Goal: Task Accomplishment & Management: Use online tool/utility

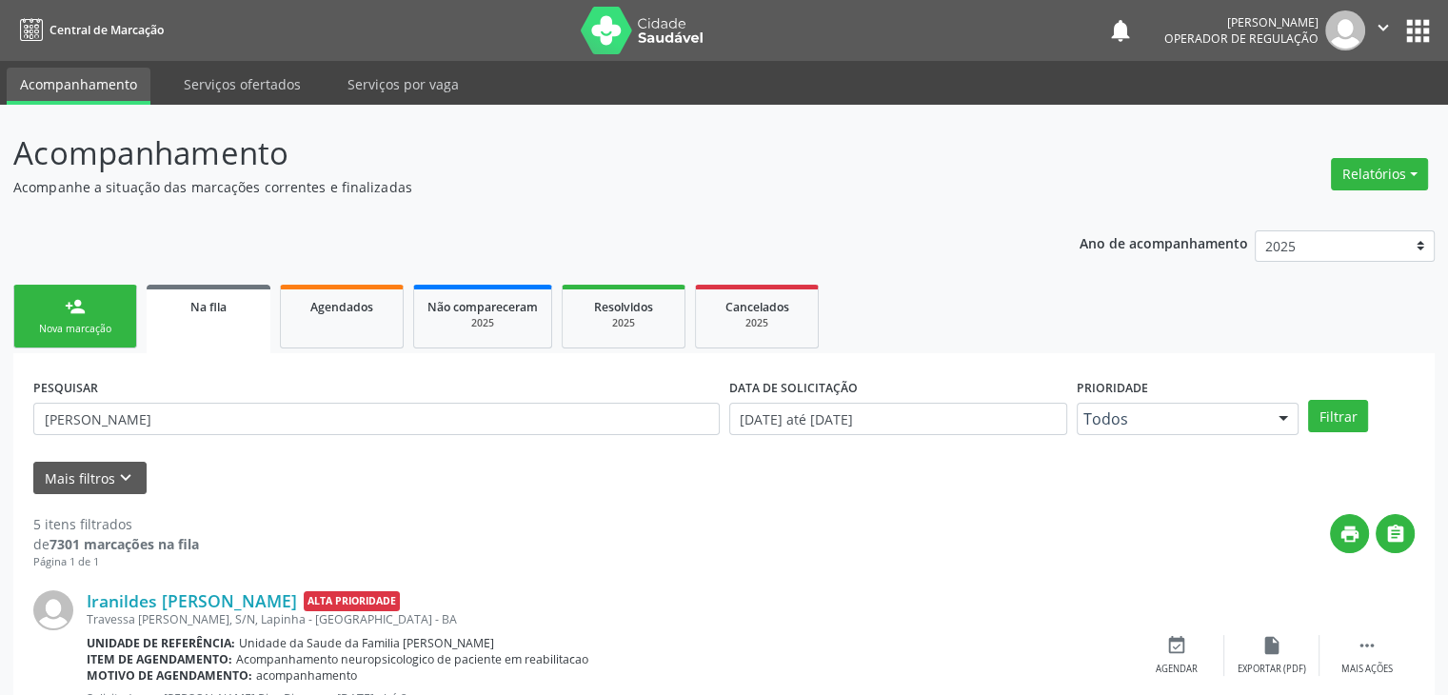
click at [1427, 31] on button "apps" at bounding box center [1418, 30] width 33 height 33
drag, startPoint x: 190, startPoint y: 423, endPoint x: 0, endPoint y: 434, distance: 190.8
click at [1308, 400] on button "Filtrar" at bounding box center [1338, 416] width 60 height 32
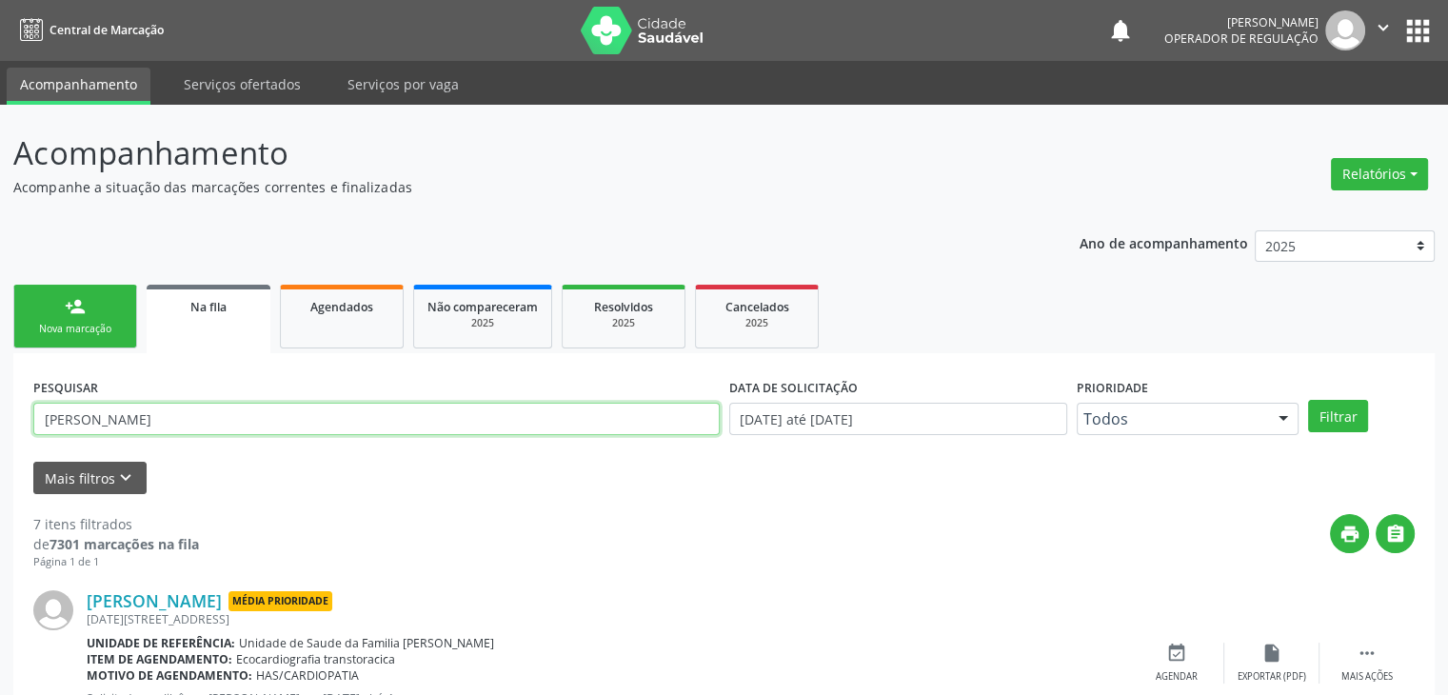
drag, startPoint x: 270, startPoint y: 424, endPoint x: 0, endPoint y: 349, distance: 280.7
click at [1308, 400] on button "Filtrar" at bounding box center [1338, 416] width 60 height 32
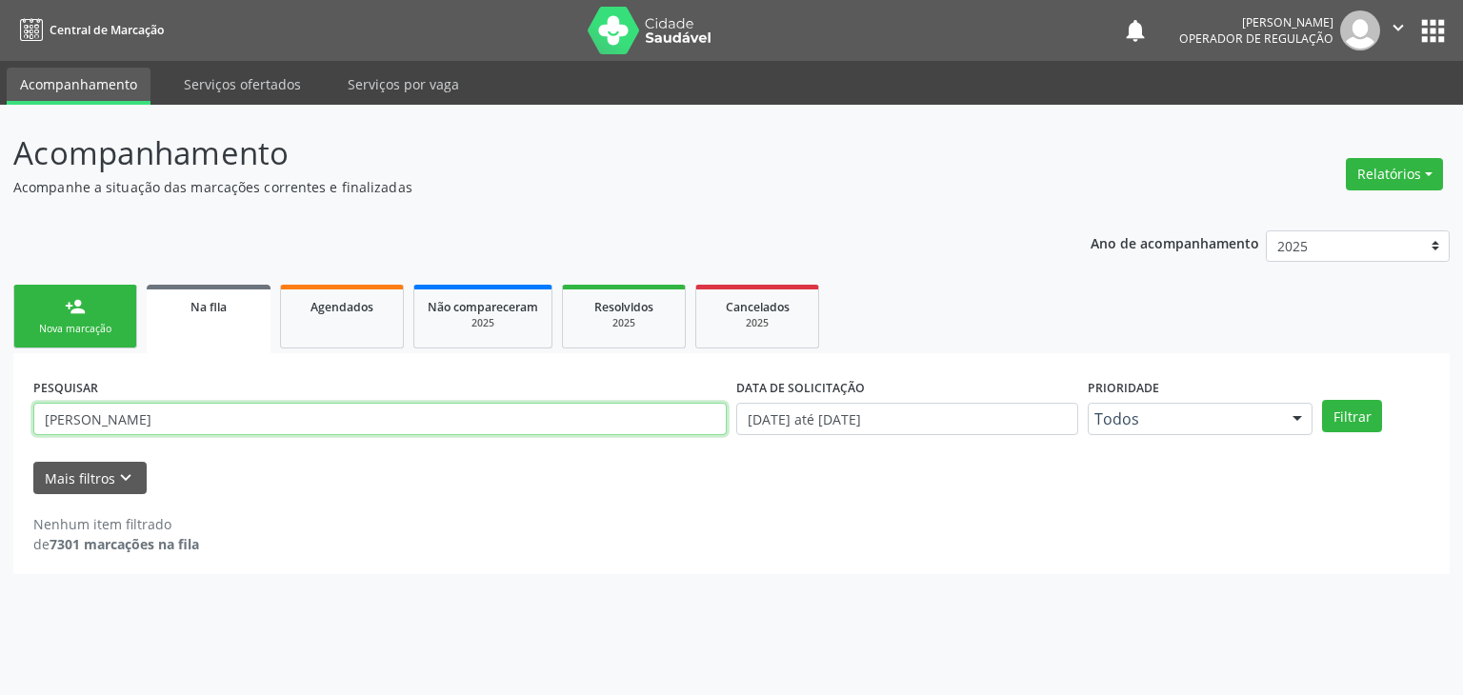
drag, startPoint x: 196, startPoint y: 416, endPoint x: 0, endPoint y: 425, distance: 196.4
click at [0, 425] on div "Acompanhamento Acompanhe a situação das marcações correntes e finalizadas Relat…" at bounding box center [731, 400] width 1463 height 590
click at [1322, 400] on button "Filtrar" at bounding box center [1352, 416] width 60 height 32
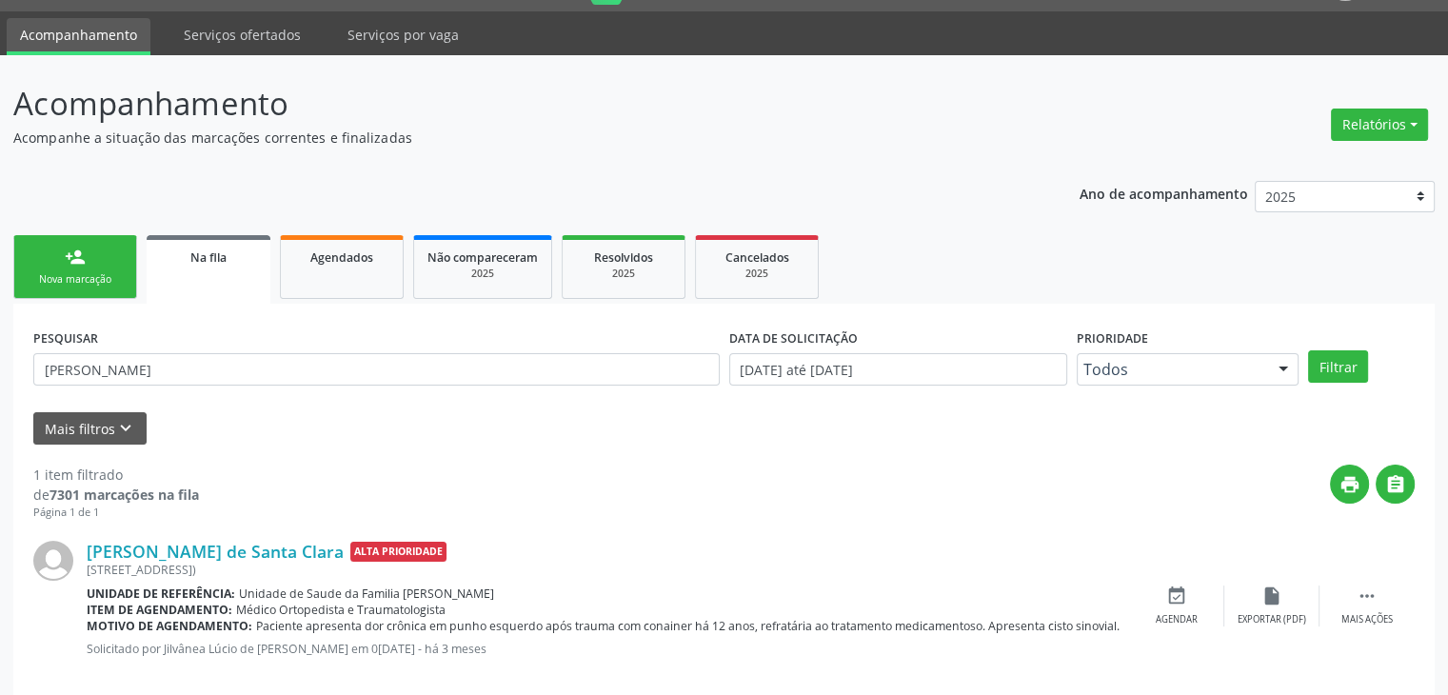
scroll to position [77, 0]
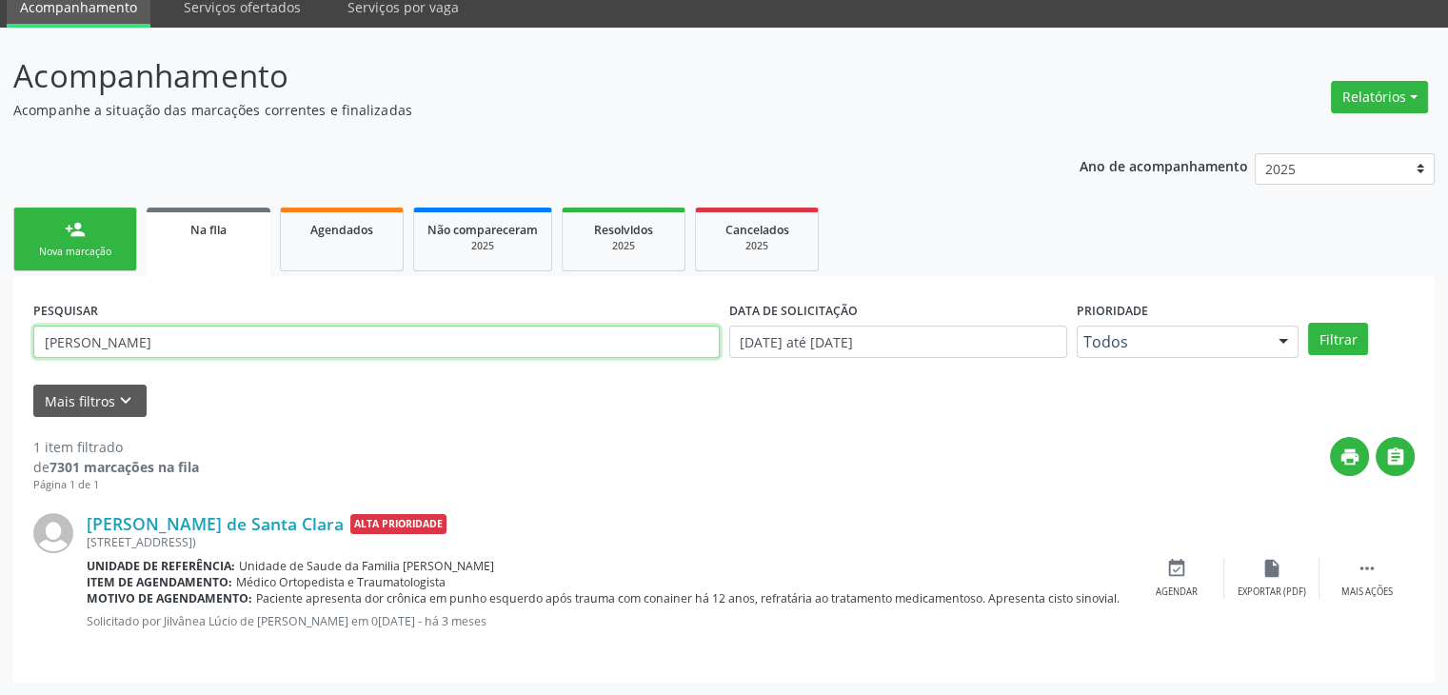
drag, startPoint x: 167, startPoint y: 346, endPoint x: 0, endPoint y: 370, distance: 168.5
click at [0, 370] on div "Acompanhamento Acompanhe a situação das marcações correntes e finalizadas Relat…" at bounding box center [724, 362] width 1448 height 669
click at [1308, 323] on button "Filtrar" at bounding box center [1338, 339] width 60 height 32
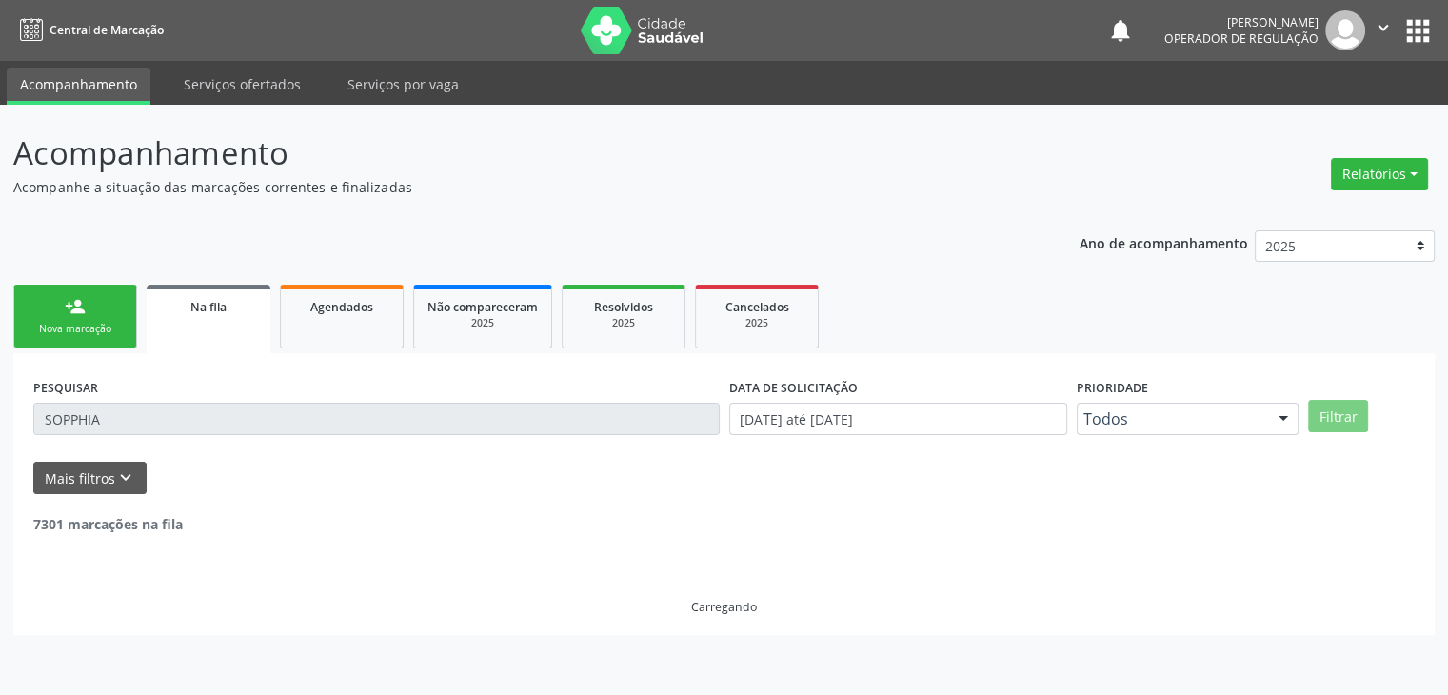
scroll to position [0, 0]
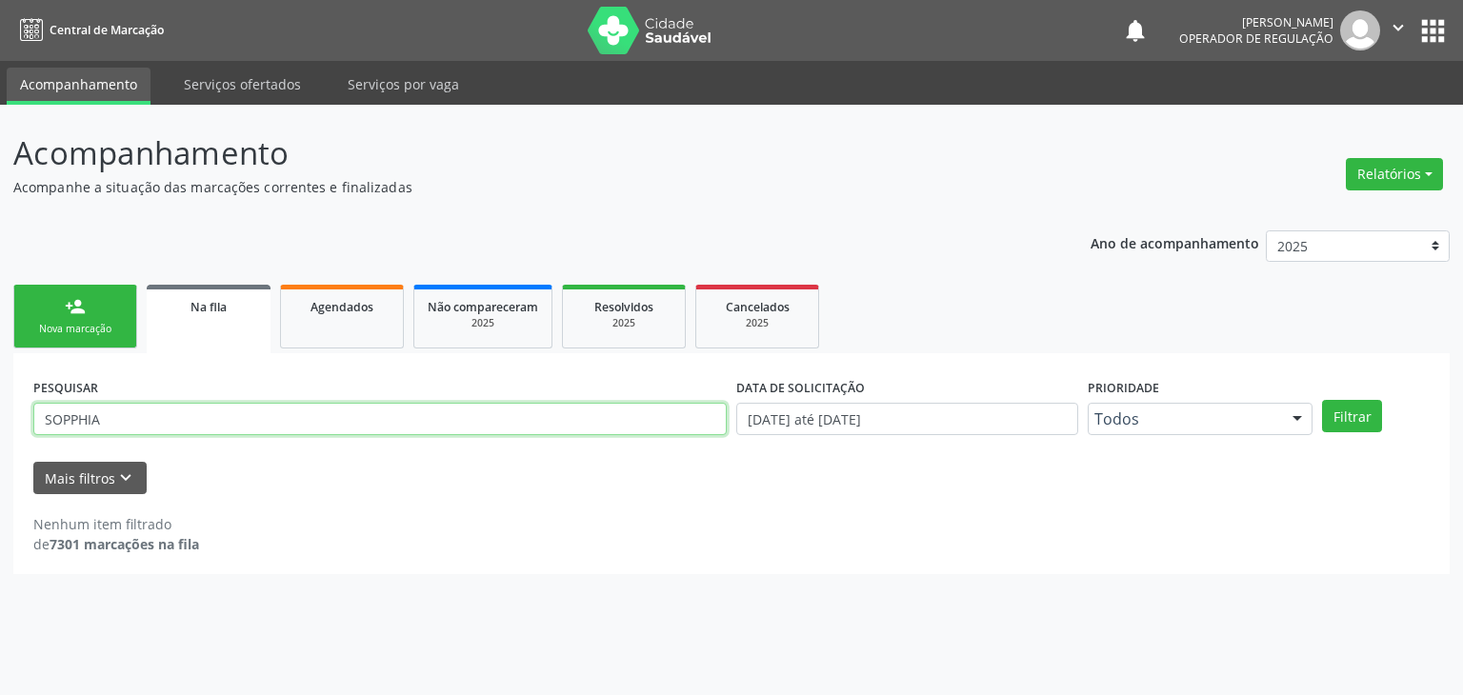
click at [84, 424] on input "SOPPHIA" at bounding box center [379, 419] width 693 height 32
click at [1322, 400] on button "Filtrar" at bounding box center [1352, 416] width 60 height 32
drag, startPoint x: 244, startPoint y: 429, endPoint x: 0, endPoint y: 412, distance: 244.3
click at [0, 412] on div "Acompanhamento Acompanhe a situação das marcações correntes e finalizadas Relat…" at bounding box center [731, 400] width 1463 height 590
click at [1322, 400] on button "Filtrar" at bounding box center [1352, 416] width 60 height 32
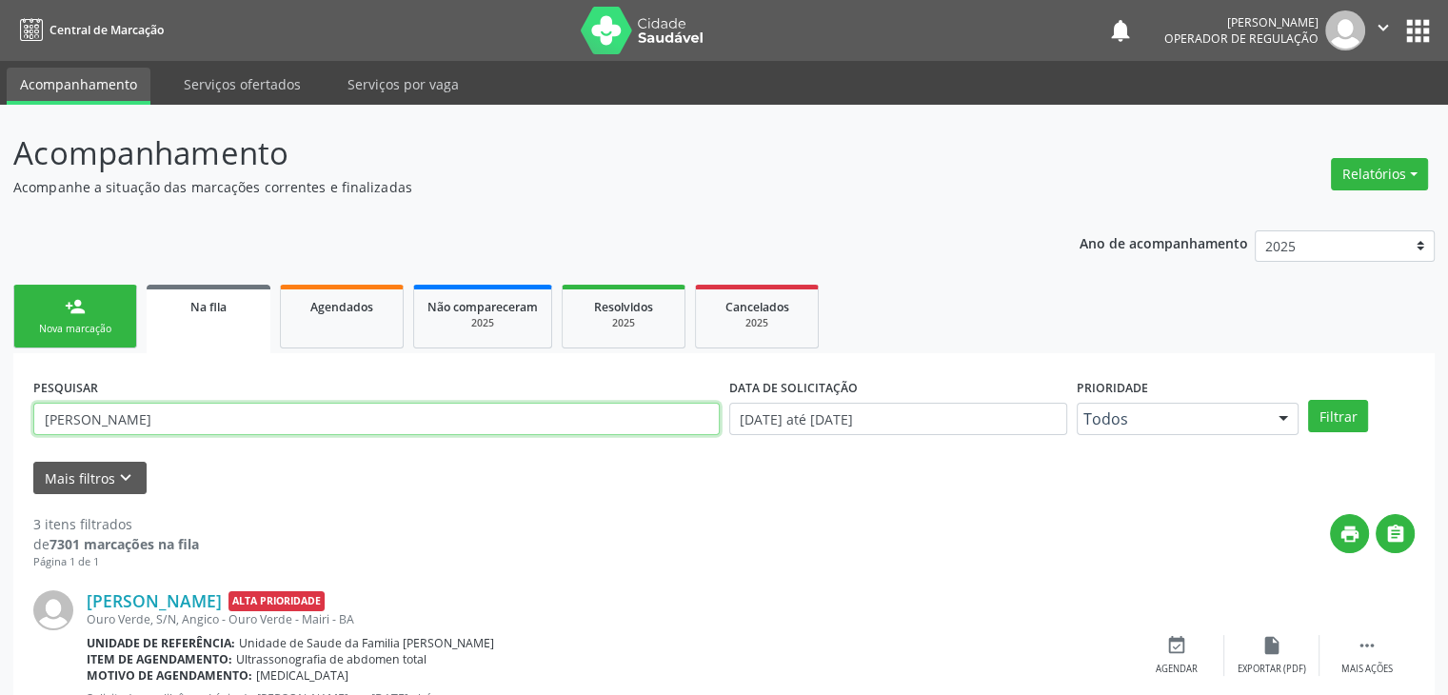
drag, startPoint x: 156, startPoint y: 420, endPoint x: 0, endPoint y: 383, distance: 160.5
click at [0, 383] on div "Acompanhamento Acompanhe a situação das marcações correntes e finalizadas Relat…" at bounding box center [724, 610] width 1448 height 1010
click at [1308, 400] on button "Filtrar" at bounding box center [1338, 416] width 60 height 32
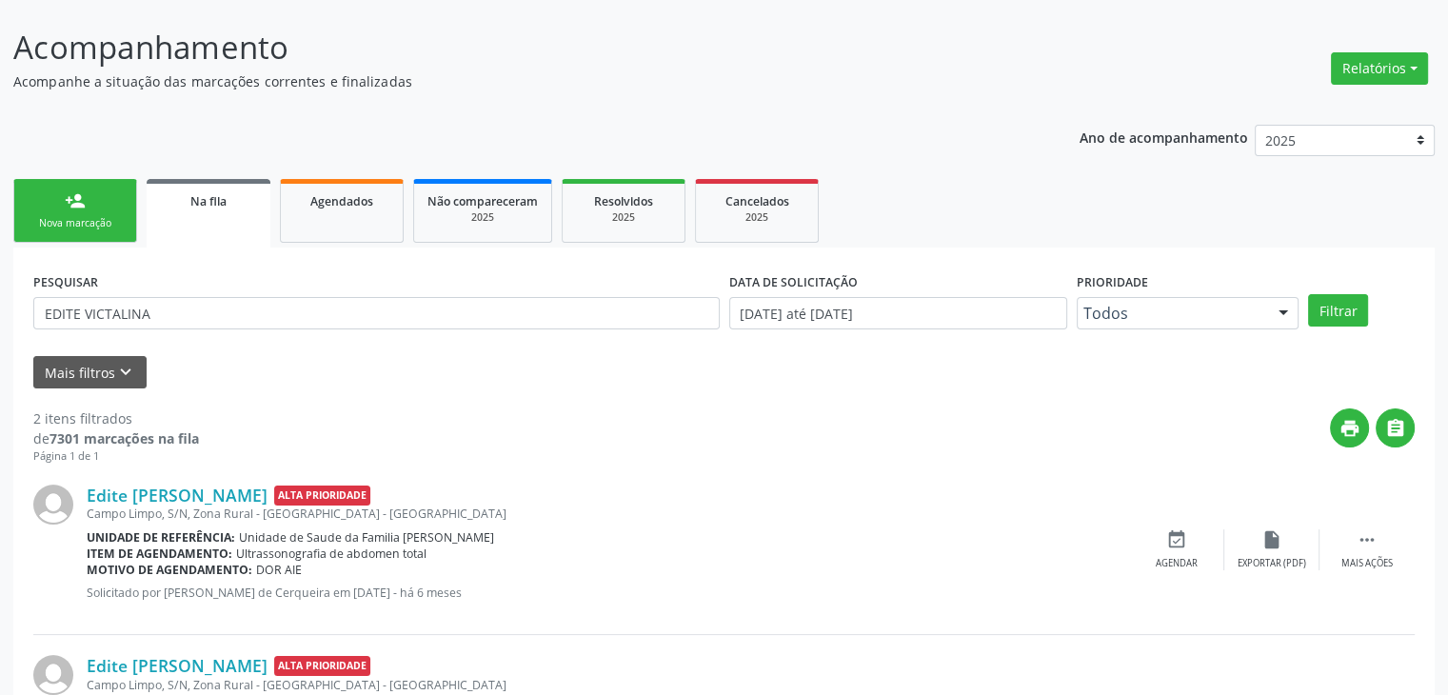
scroll to position [248, 0]
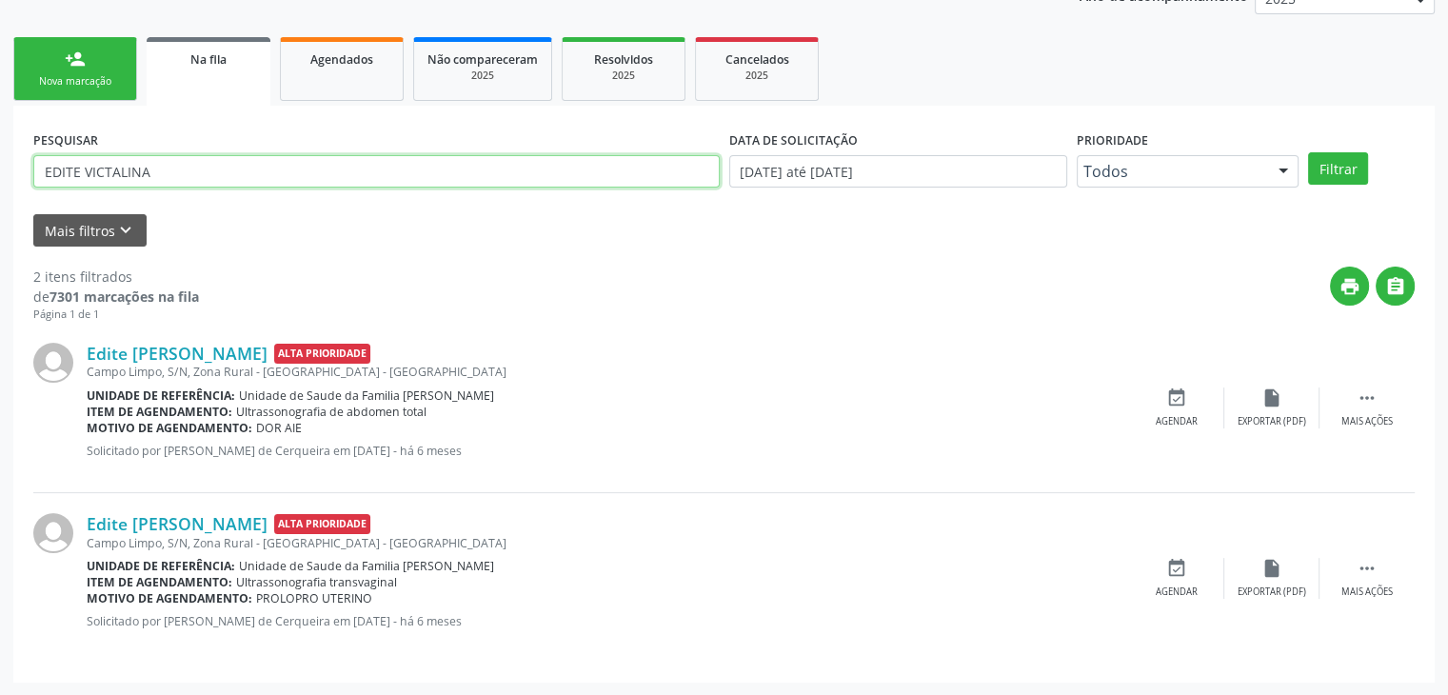
drag, startPoint x: 156, startPoint y: 175, endPoint x: 0, endPoint y: 159, distance: 157.0
click at [0, 159] on div "Acompanhamento Acompanhe a situação das marcações correntes e finalizadas Relat…" at bounding box center [724, 276] width 1448 height 839
click at [1308, 152] on button "Filtrar" at bounding box center [1338, 168] width 60 height 32
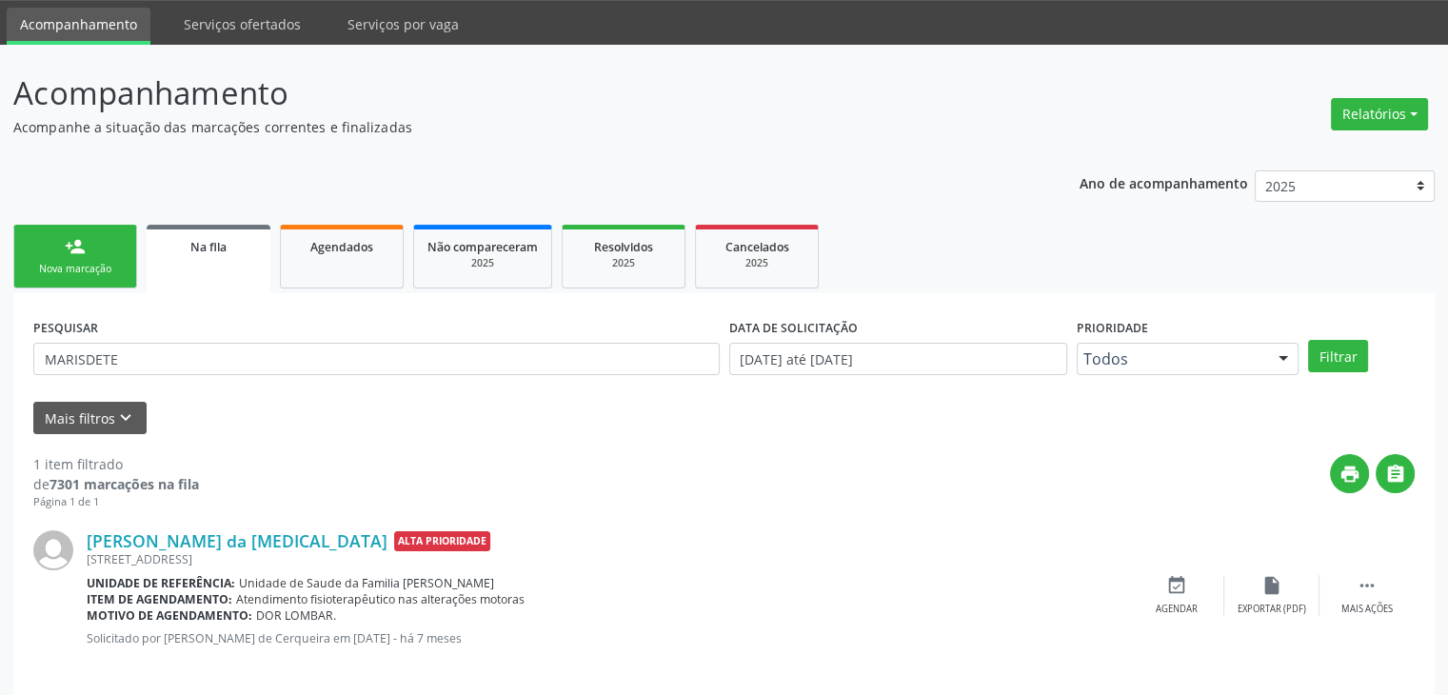
scroll to position [77, 0]
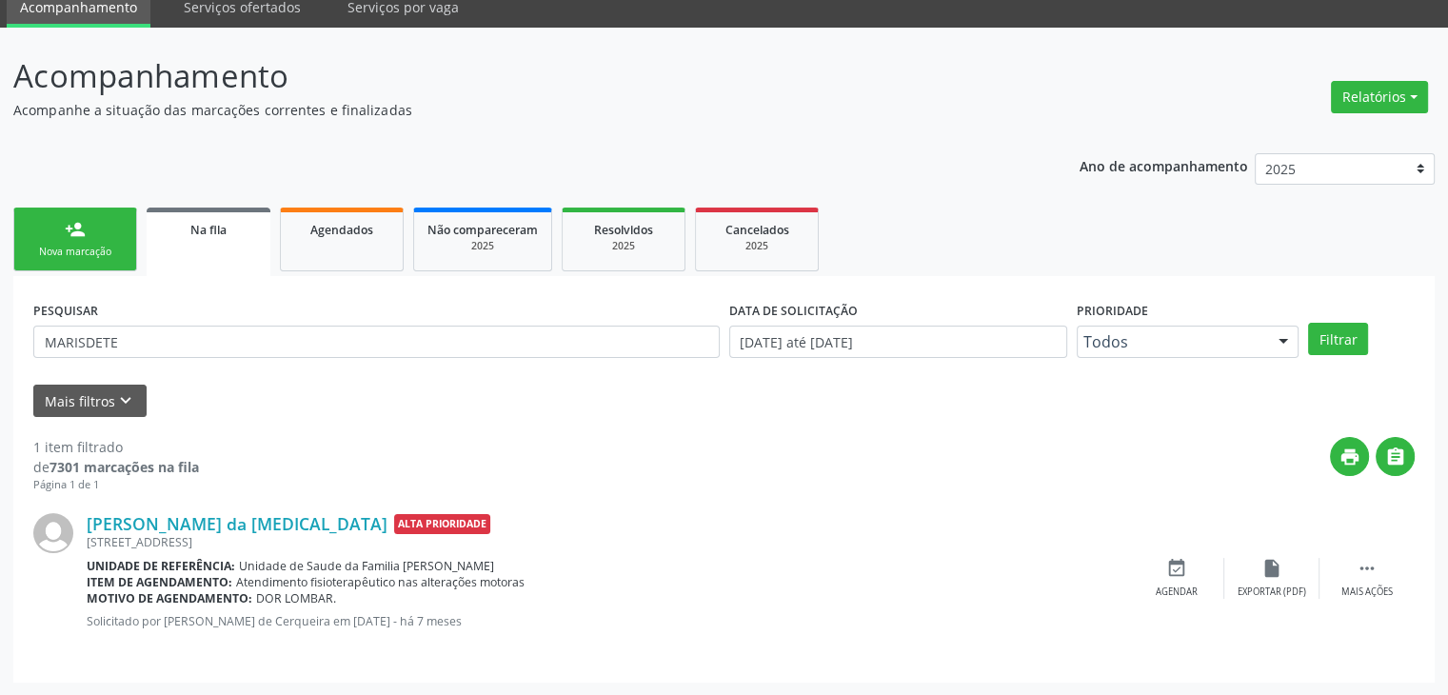
drag, startPoint x: 165, startPoint y: 357, endPoint x: 144, endPoint y: 351, distance: 21.7
click at [142, 351] on div "PESQUISAR MARISDETE" at bounding box center [377, 333] width 696 height 74
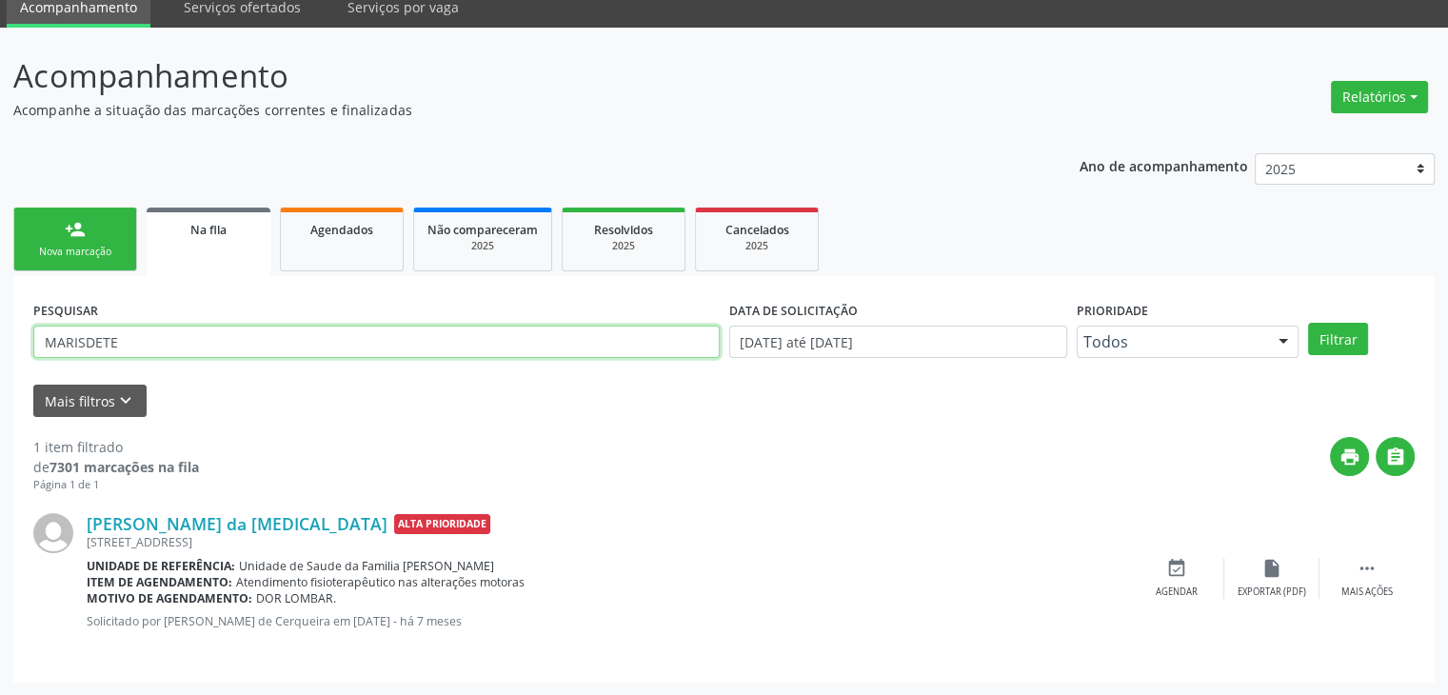
drag, startPoint x: 151, startPoint y: 353, endPoint x: 0, endPoint y: 324, distance: 154.3
click at [0, 324] on div "Acompanhamento Acompanhe a situação das marcações correntes e finalizadas Relat…" at bounding box center [724, 362] width 1448 height 669
click at [1308, 323] on button "Filtrar" at bounding box center [1338, 339] width 60 height 32
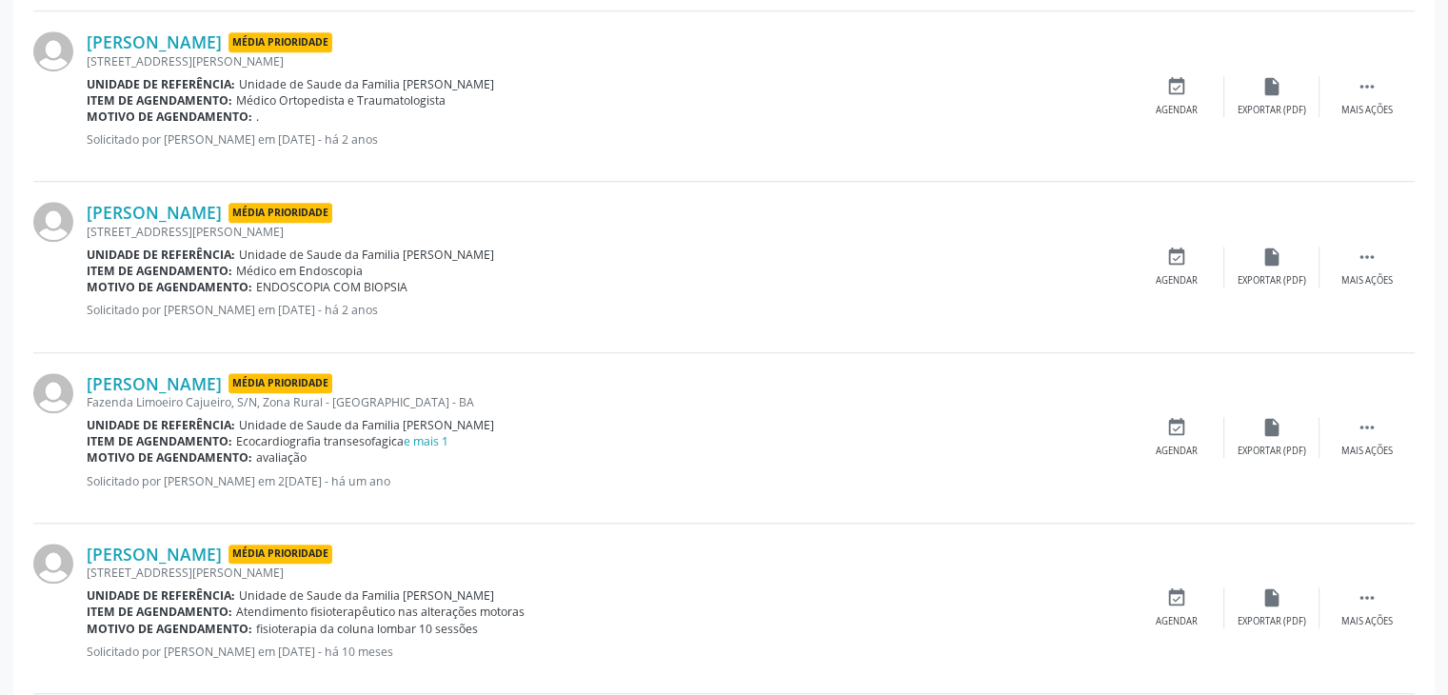
scroll to position [1524, 0]
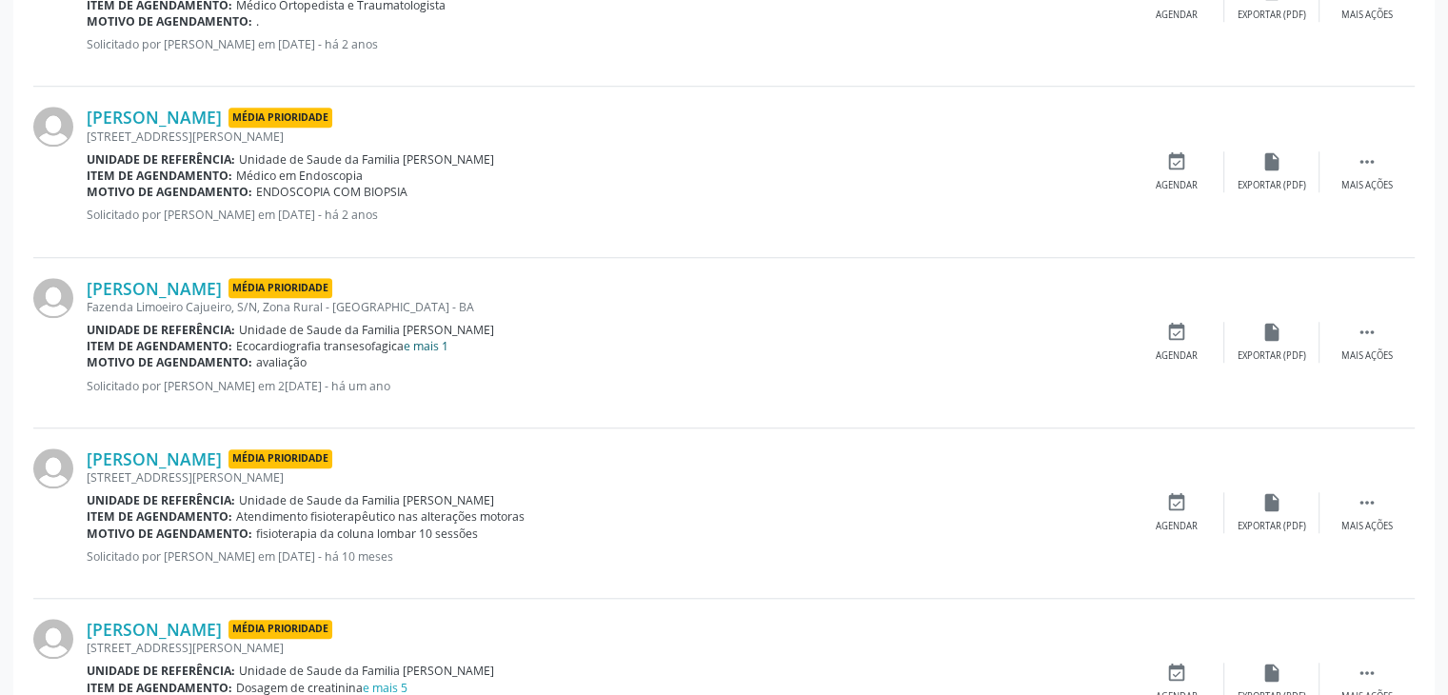
click at [427, 338] on link "e mais 1" at bounding box center [426, 346] width 45 height 16
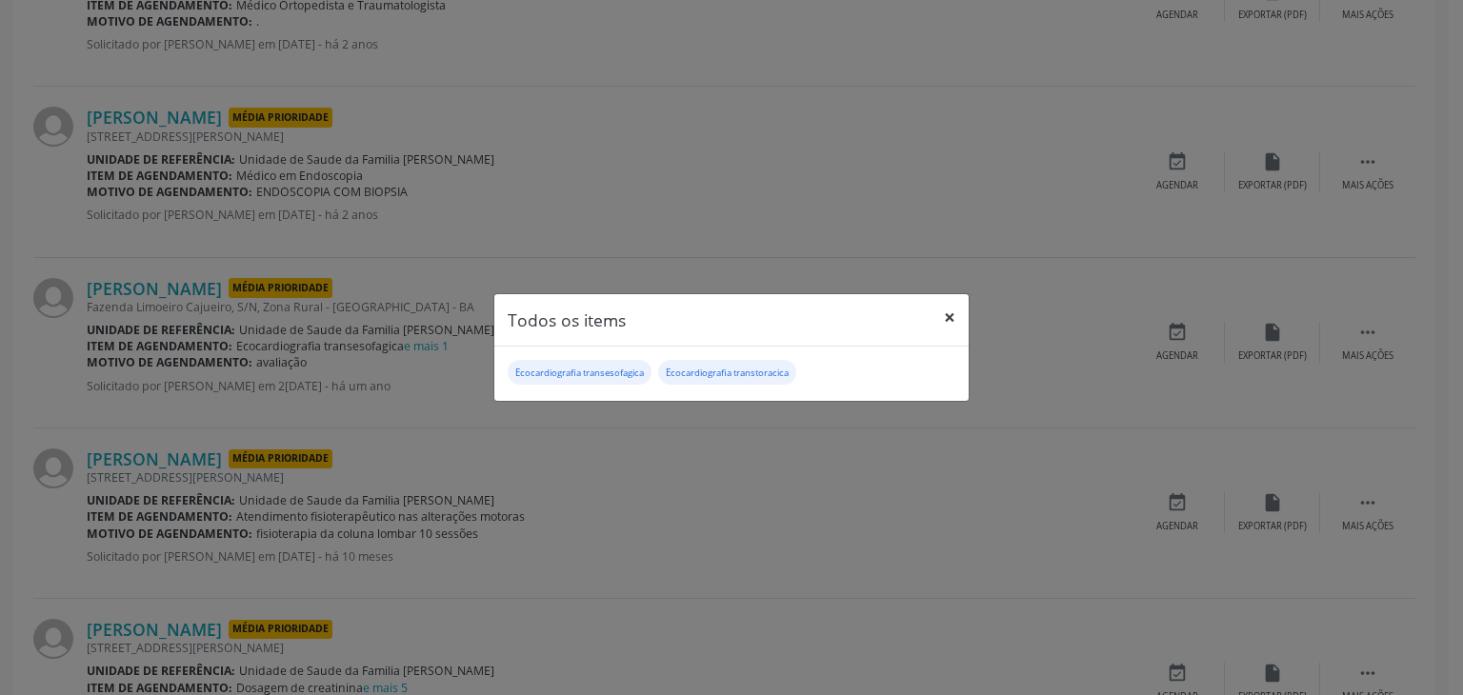
click at [948, 304] on button "×" at bounding box center [949, 317] width 38 height 47
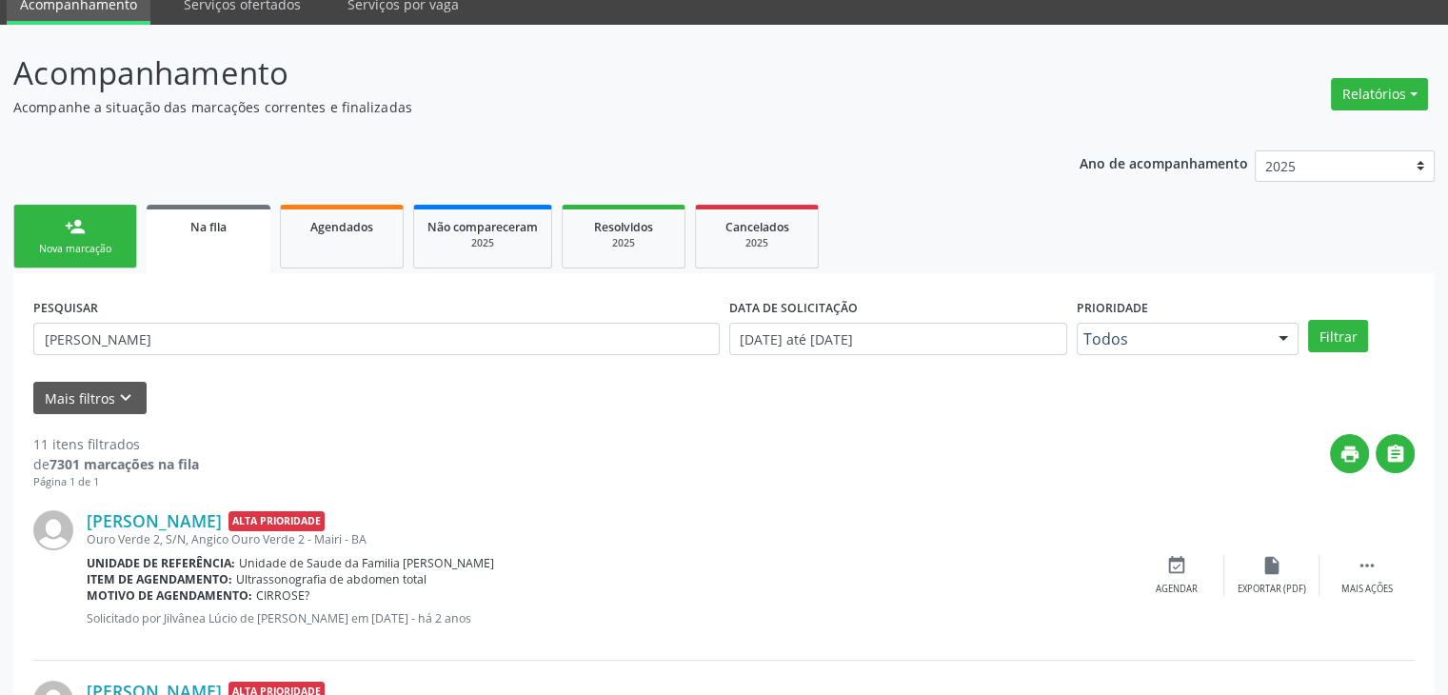
scroll to position [0, 0]
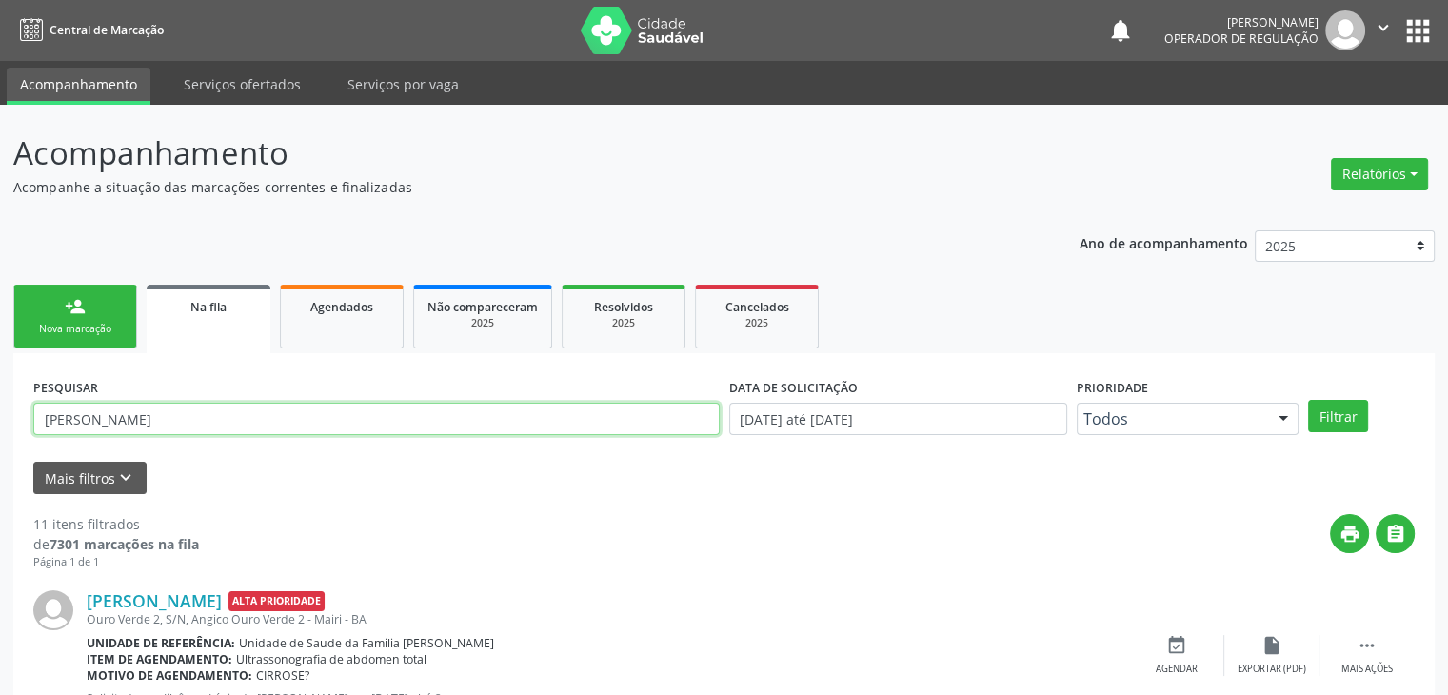
drag, startPoint x: 200, startPoint y: 417, endPoint x: 0, endPoint y: 401, distance: 200.6
type input "[PERSON_NAME]"
click at [1308, 400] on button "Filtrar" at bounding box center [1338, 416] width 60 height 32
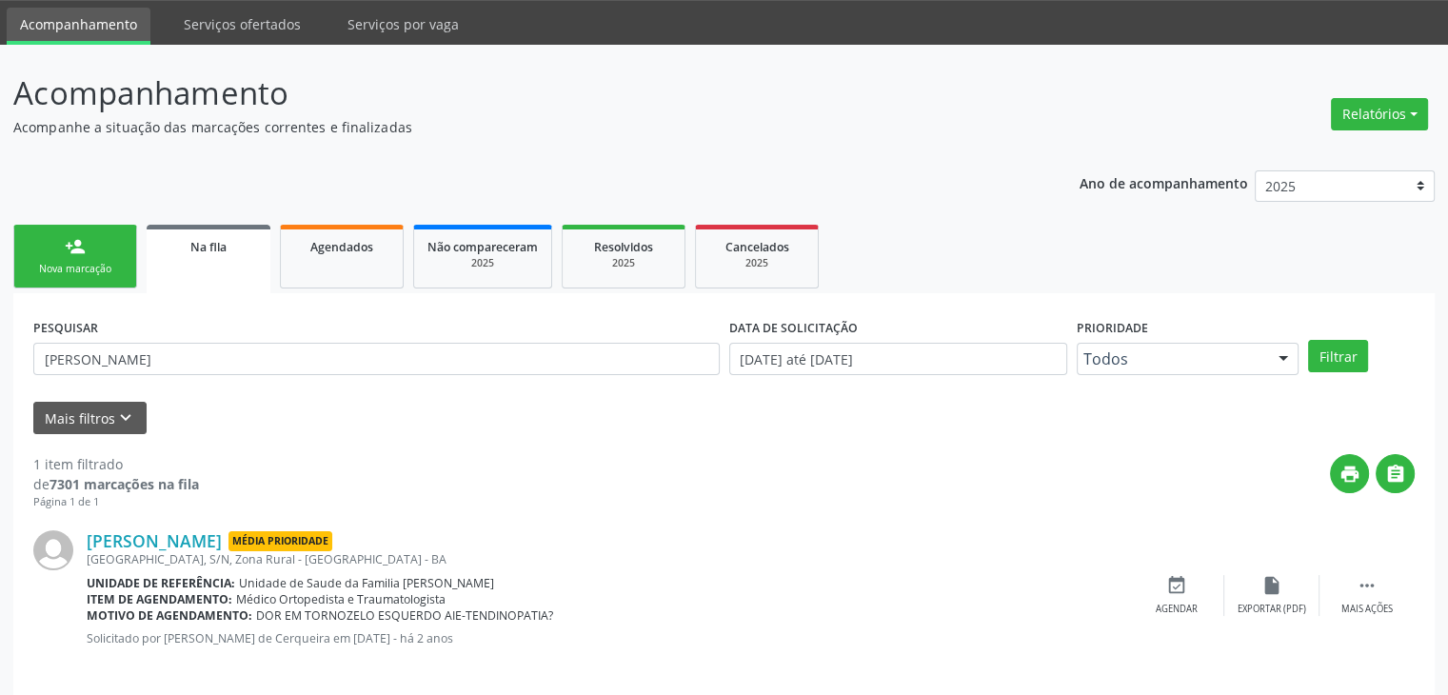
scroll to position [77, 0]
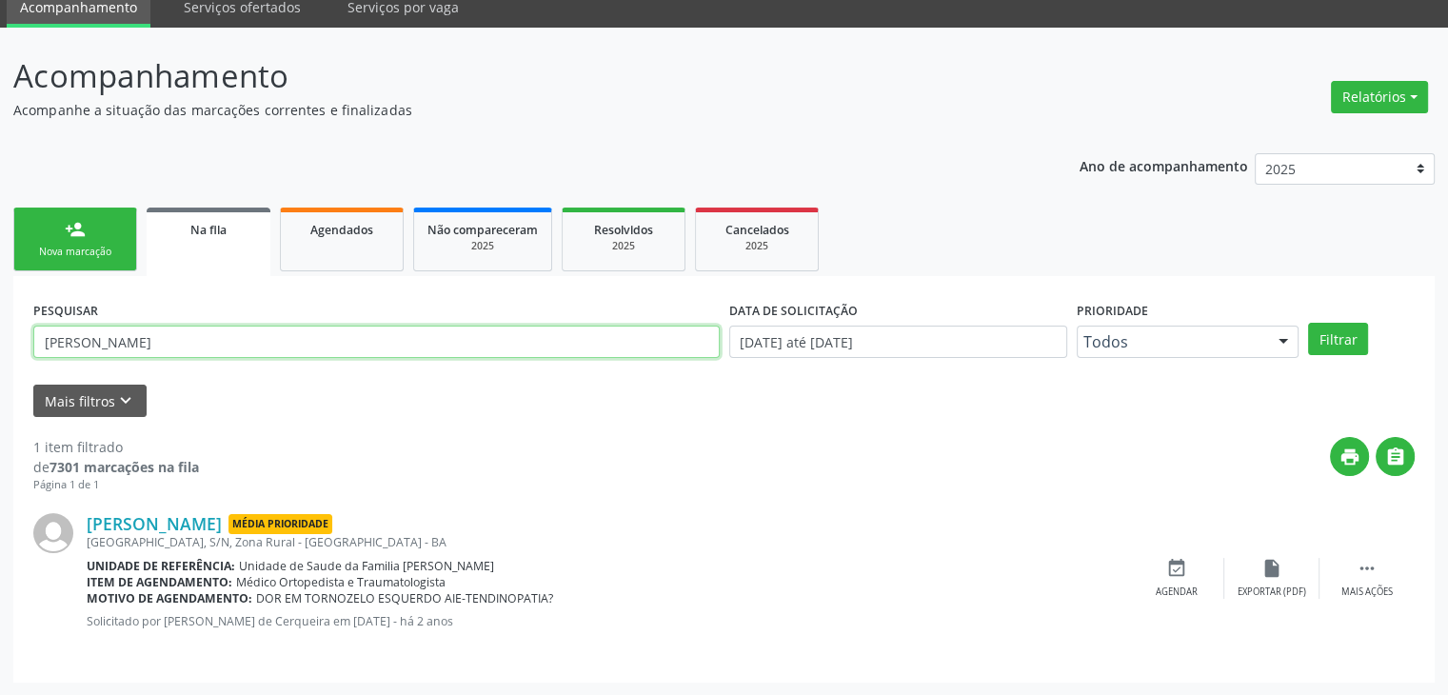
click at [169, 341] on input "[PERSON_NAME]" at bounding box center [376, 342] width 687 height 32
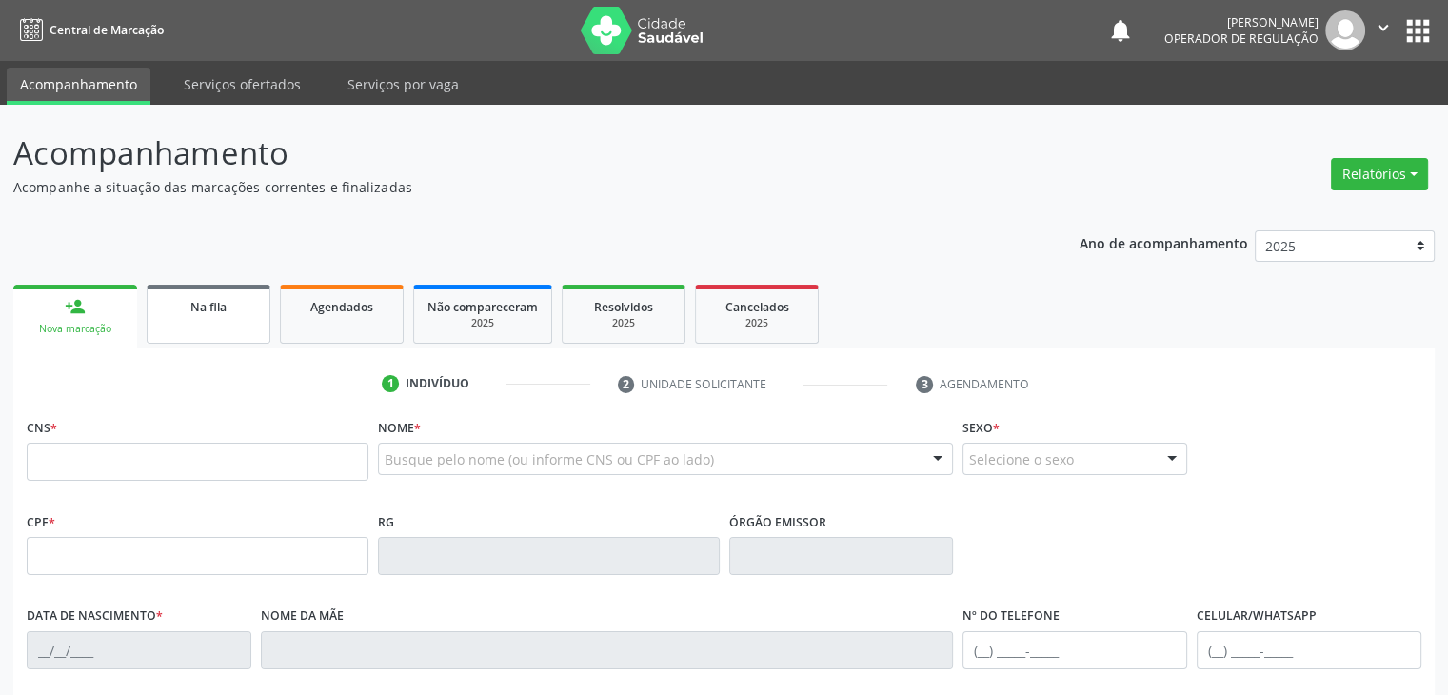
click at [217, 287] on link "Na fila" at bounding box center [209, 314] width 124 height 59
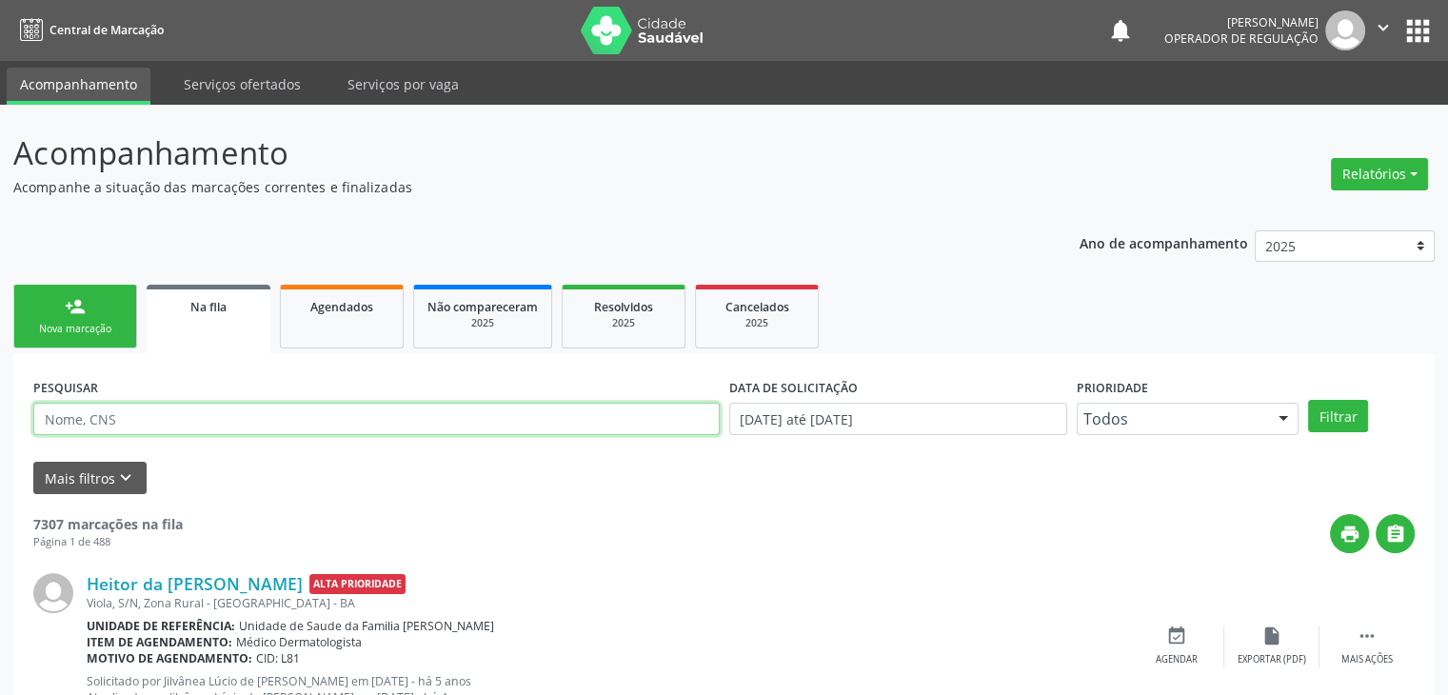
click at [174, 405] on input "text" at bounding box center [376, 419] width 687 height 32
type input "SANDRA MENDES"
click at [1308, 400] on button "Filtrar" at bounding box center [1338, 416] width 60 height 32
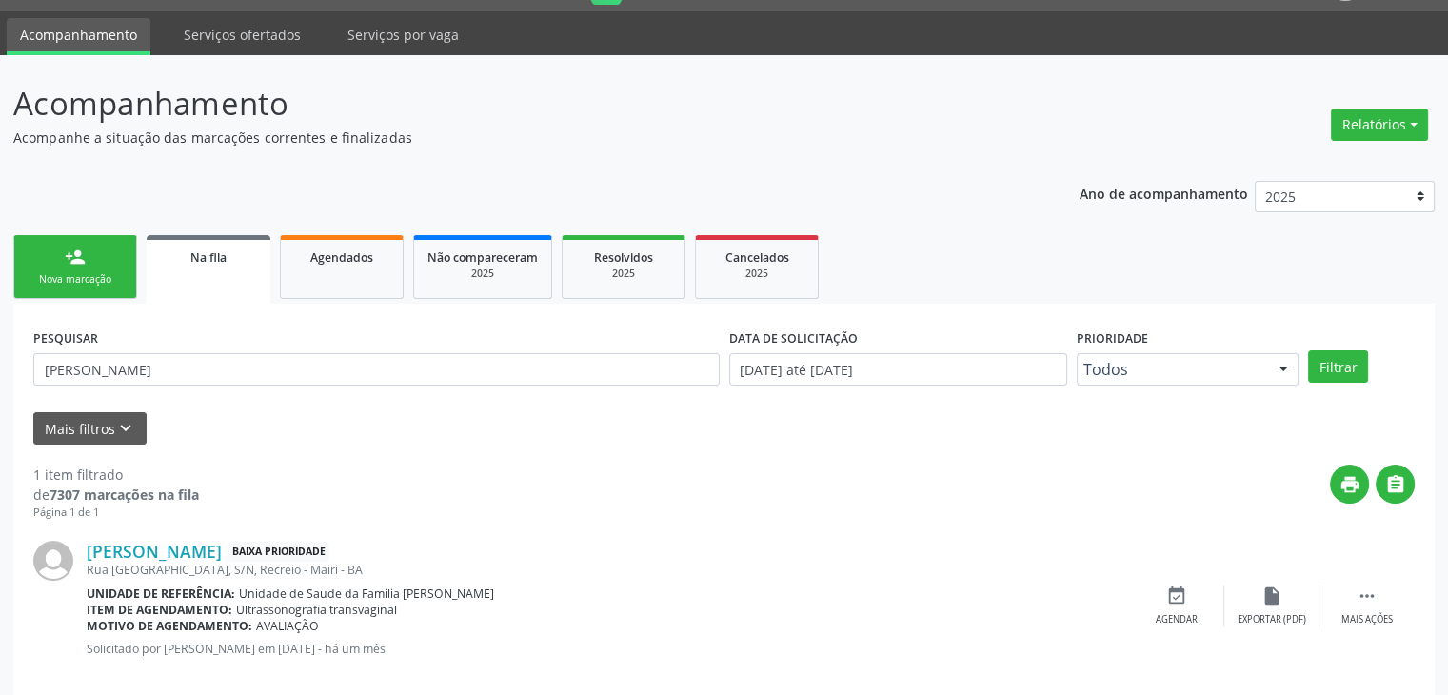
scroll to position [77, 0]
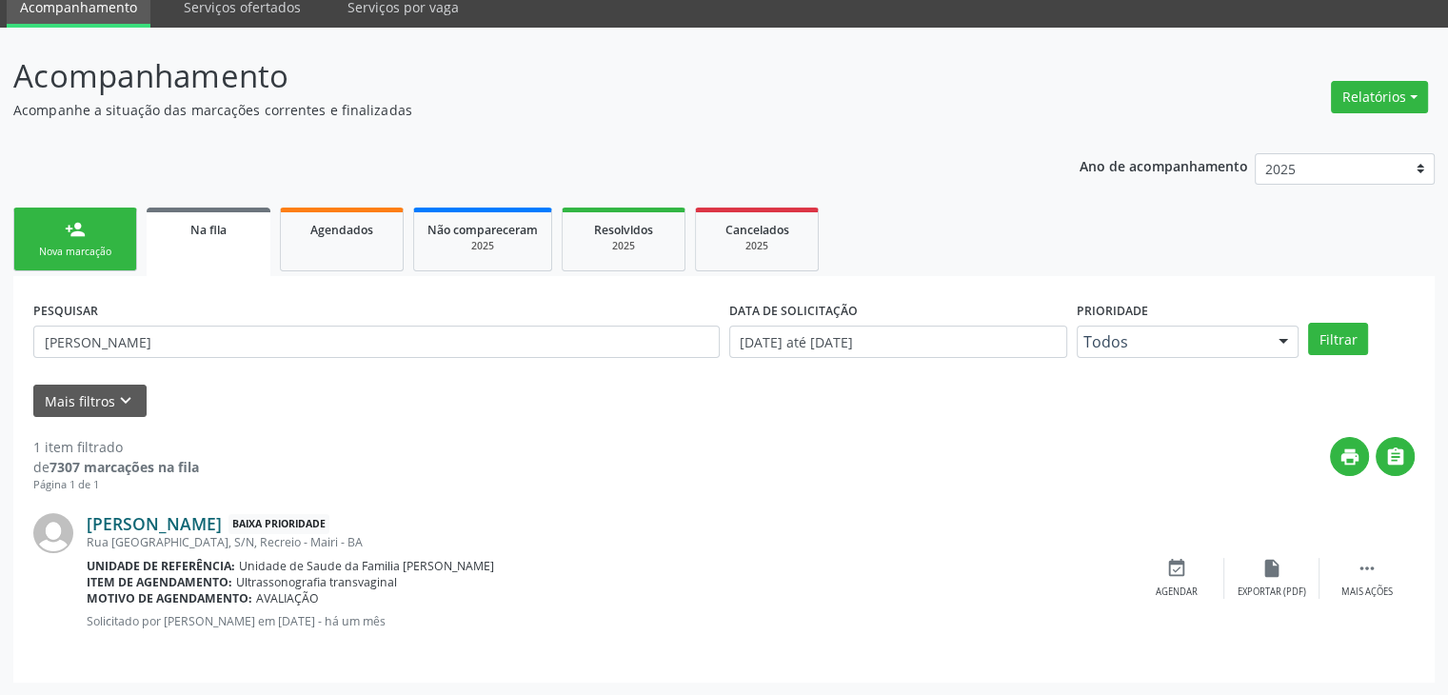
click at [206, 517] on link "Sandra Mendes Silva" at bounding box center [154, 523] width 135 height 21
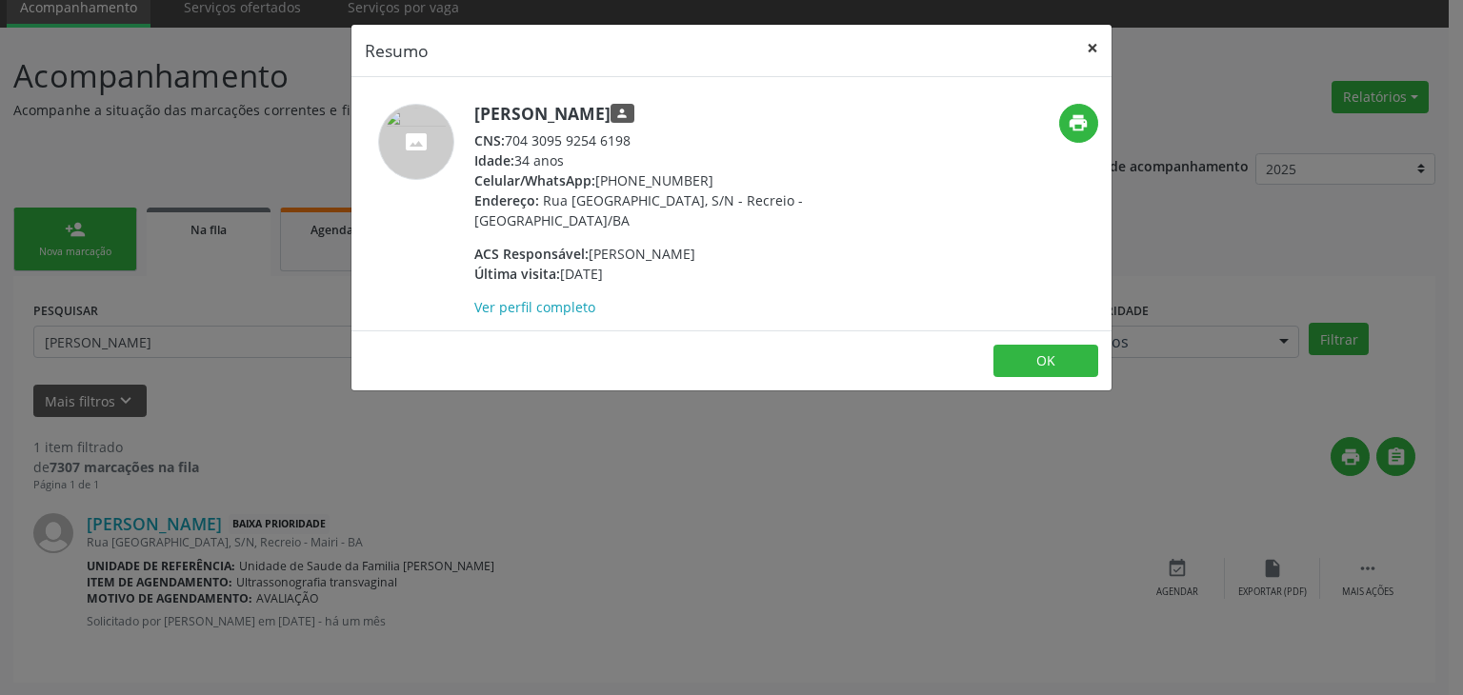
click at [1089, 37] on button "×" at bounding box center [1092, 48] width 38 height 47
